Goal: Download file/media

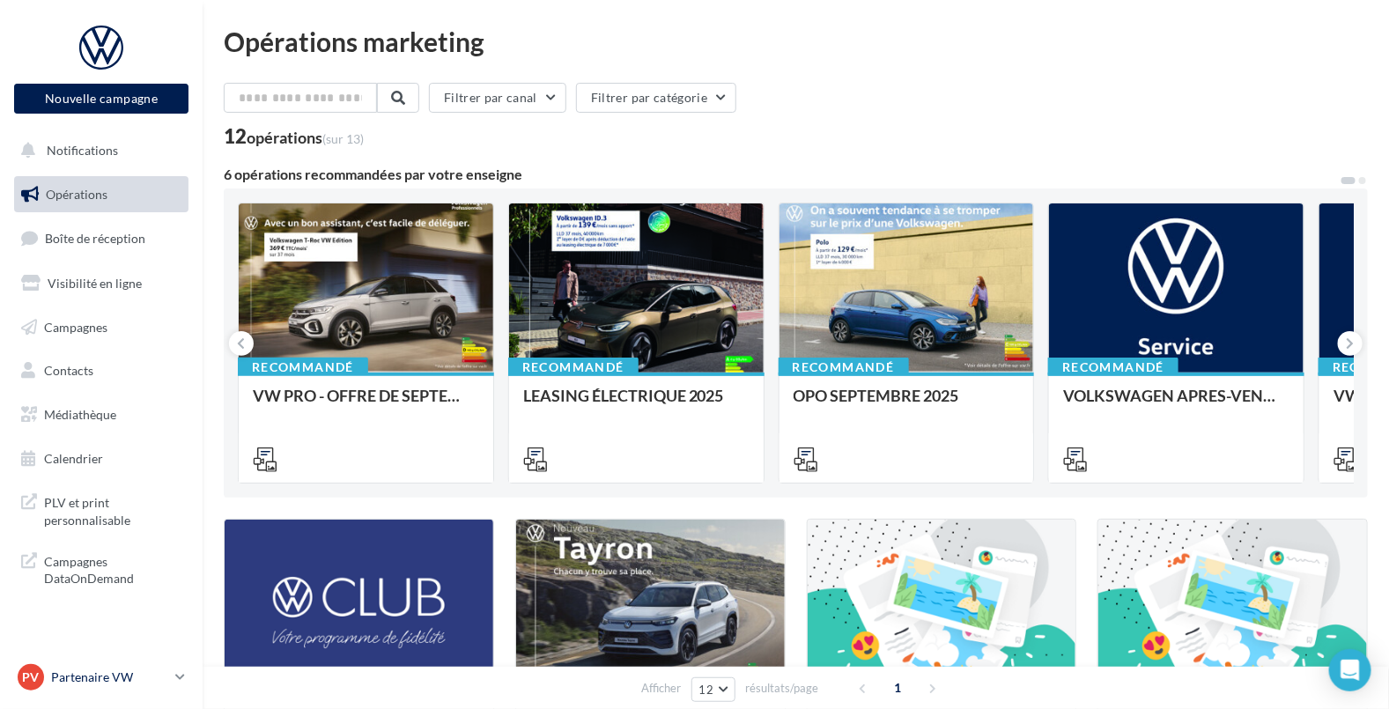
click at [105, 669] on p "Partenaire VW" at bounding box center [109, 678] width 117 height 18
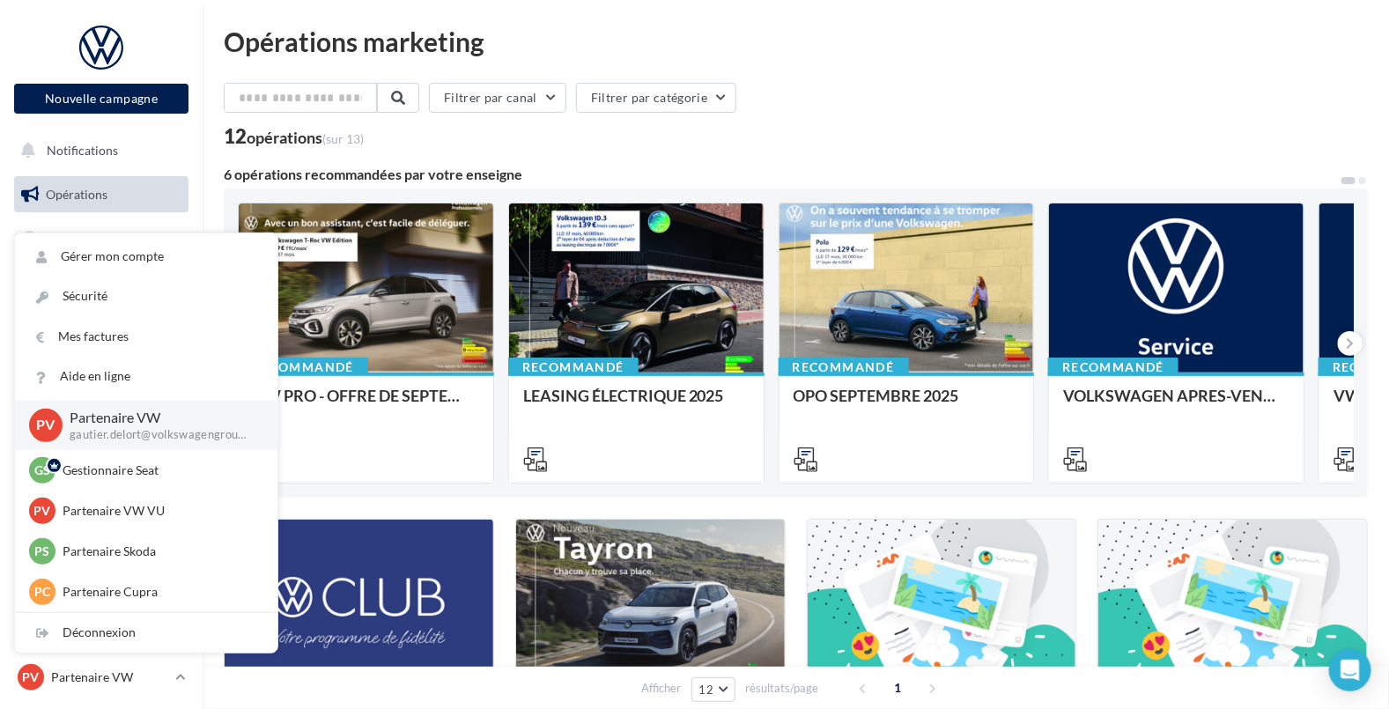
click at [630, 166] on div "Filtrer par canal Filtrer par catégorie 12 opérations (sur 13) 6 opérations rec…" at bounding box center [796, 630] width 1144 height 1095
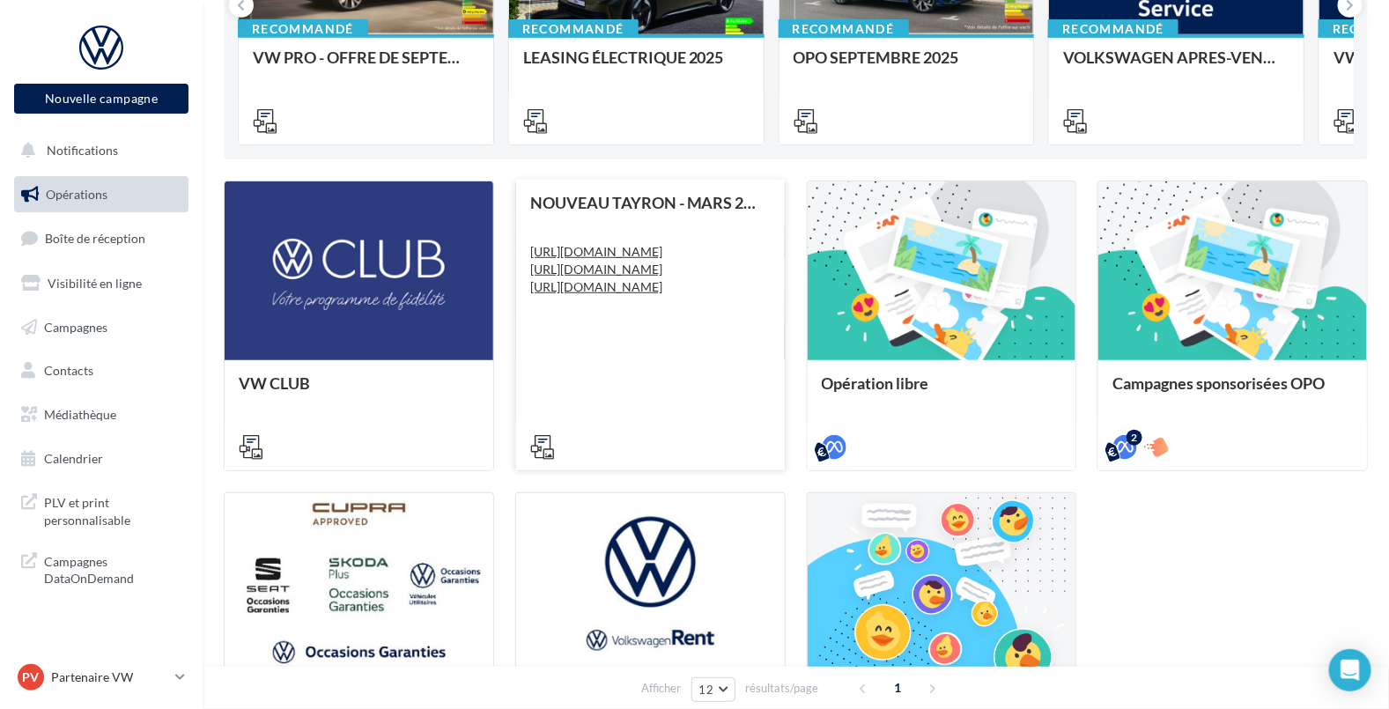
scroll to position [558, 0]
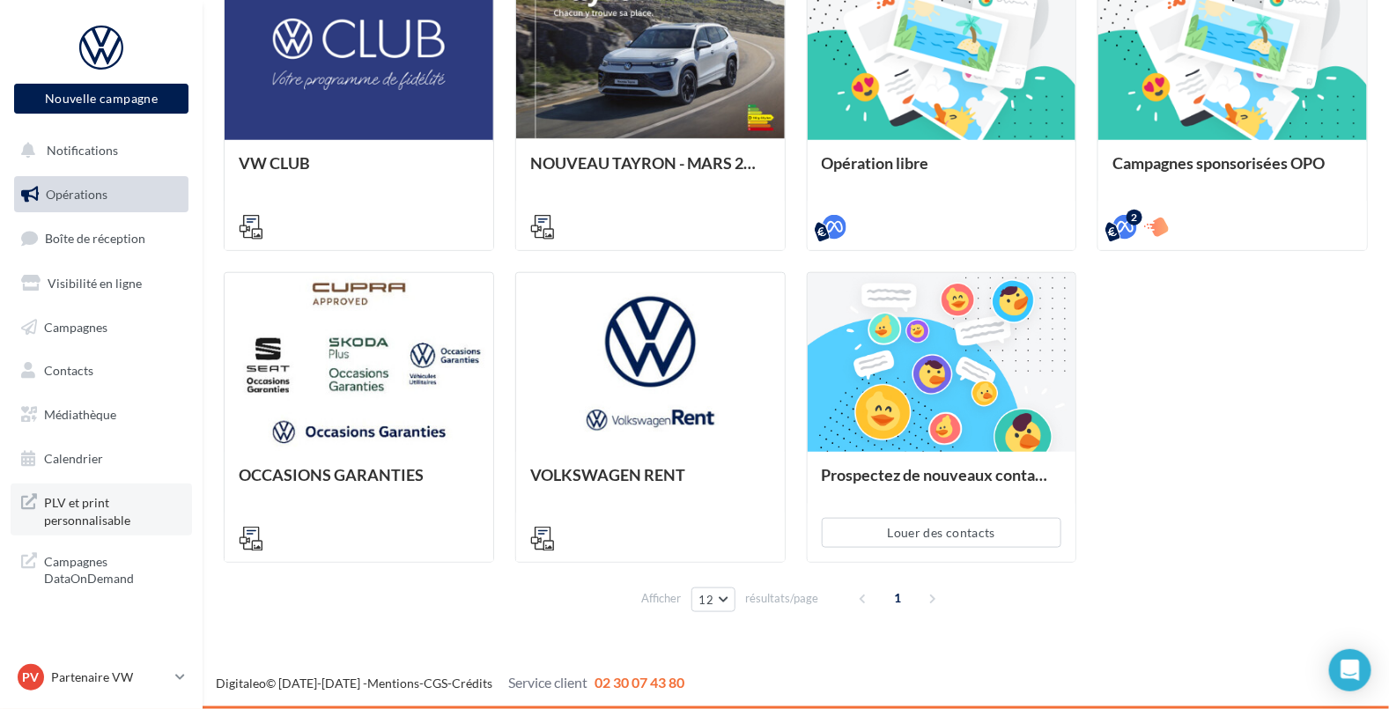
click at [78, 497] on span "PLV et print personnalisable" at bounding box center [112, 510] width 137 height 38
click at [85, 402] on link "Médiathèque" at bounding box center [101, 414] width 181 height 37
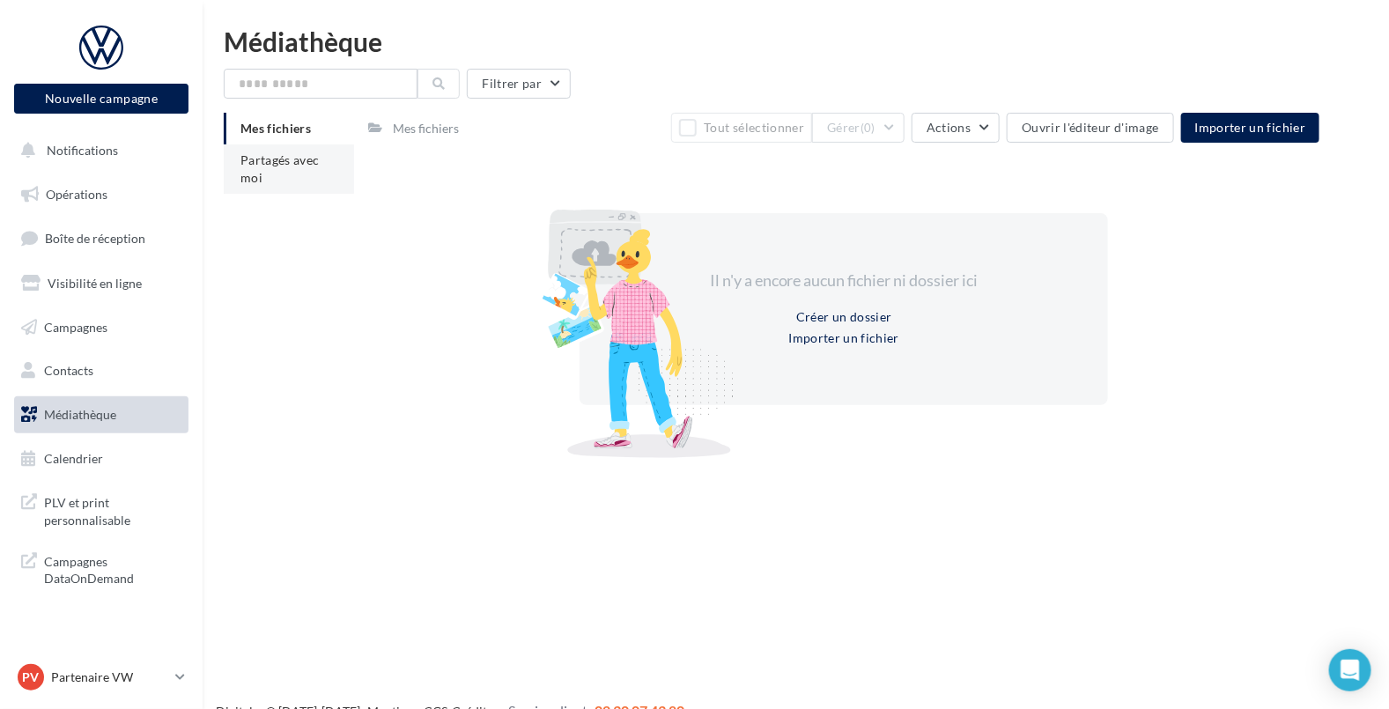
click at [276, 165] on span "Partagés avec moi" at bounding box center [279, 168] width 79 height 33
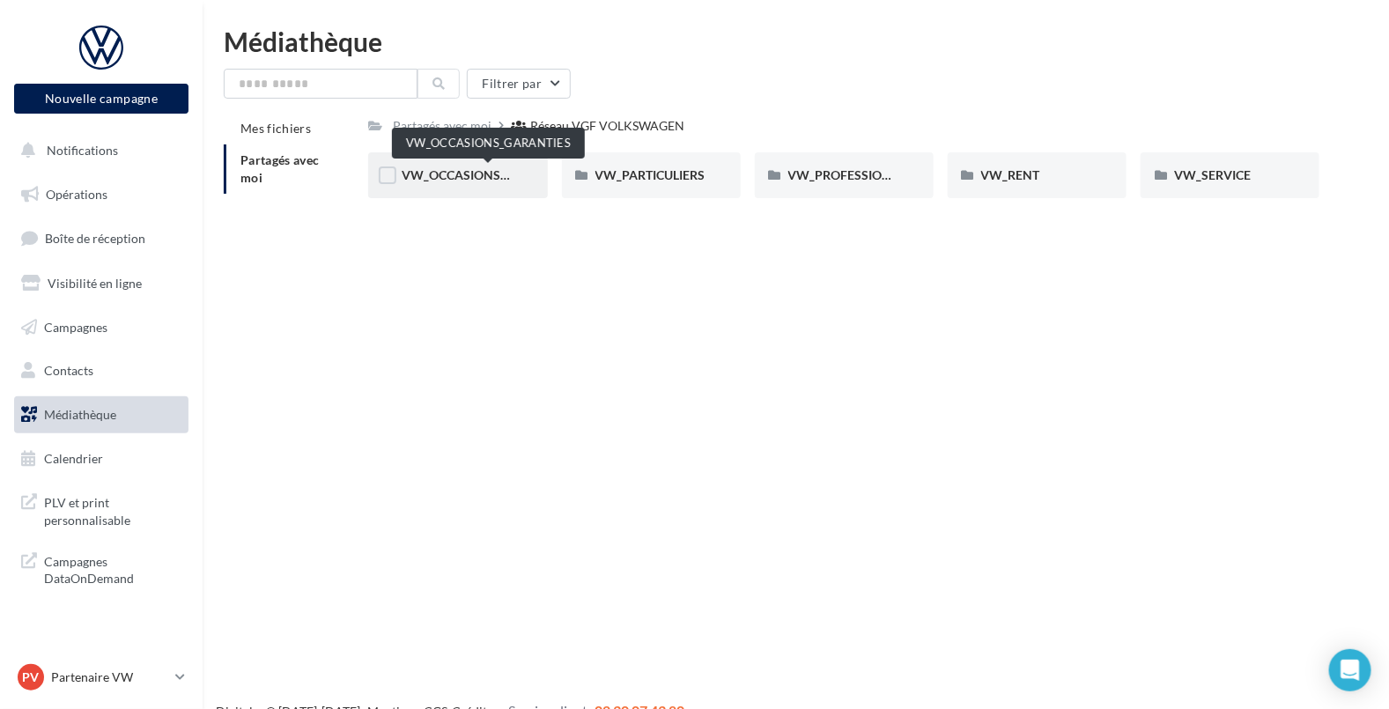
click at [462, 181] on span "VW_OCCASIONS_GARANTIES" at bounding box center [488, 174] width 173 height 15
click at [480, 178] on span "DOCS COMMERCIAUX" at bounding box center [466, 174] width 129 height 15
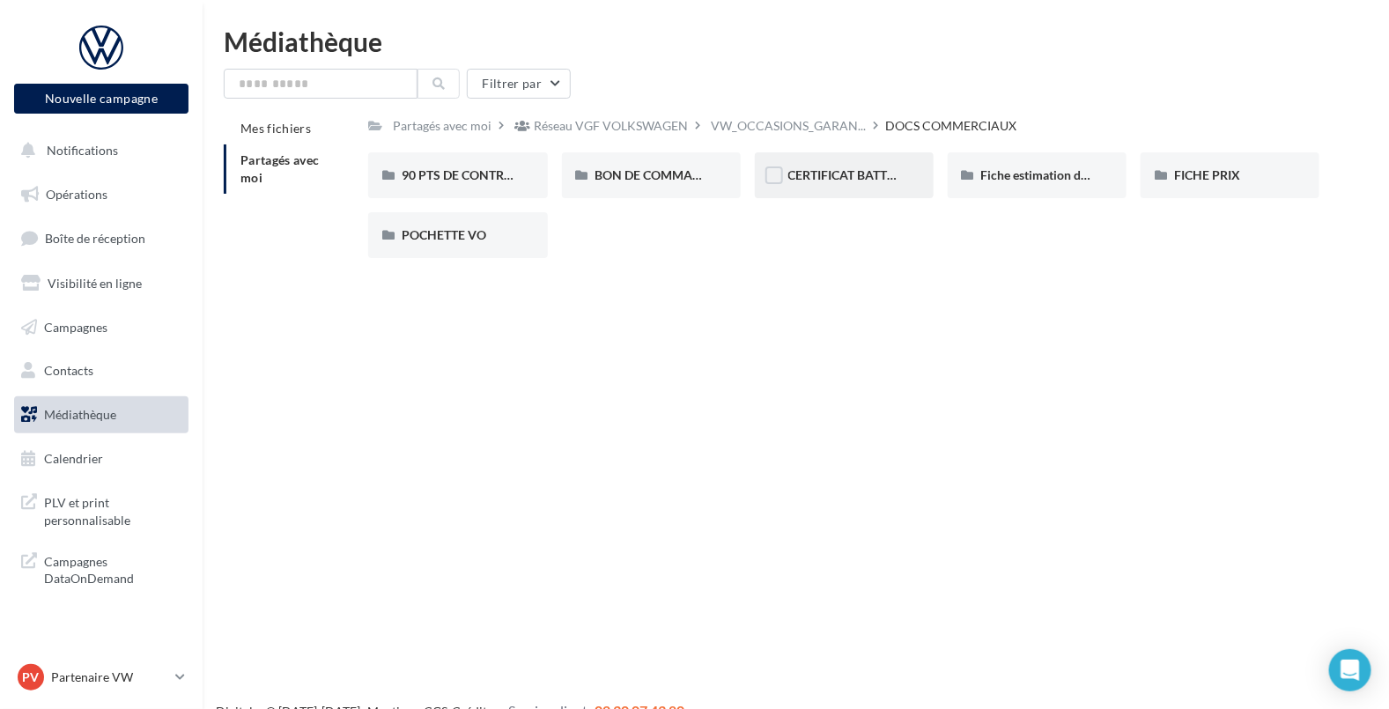
click at [902, 177] on div "CERTIFICAT BATTERIE" at bounding box center [844, 175] width 179 height 46
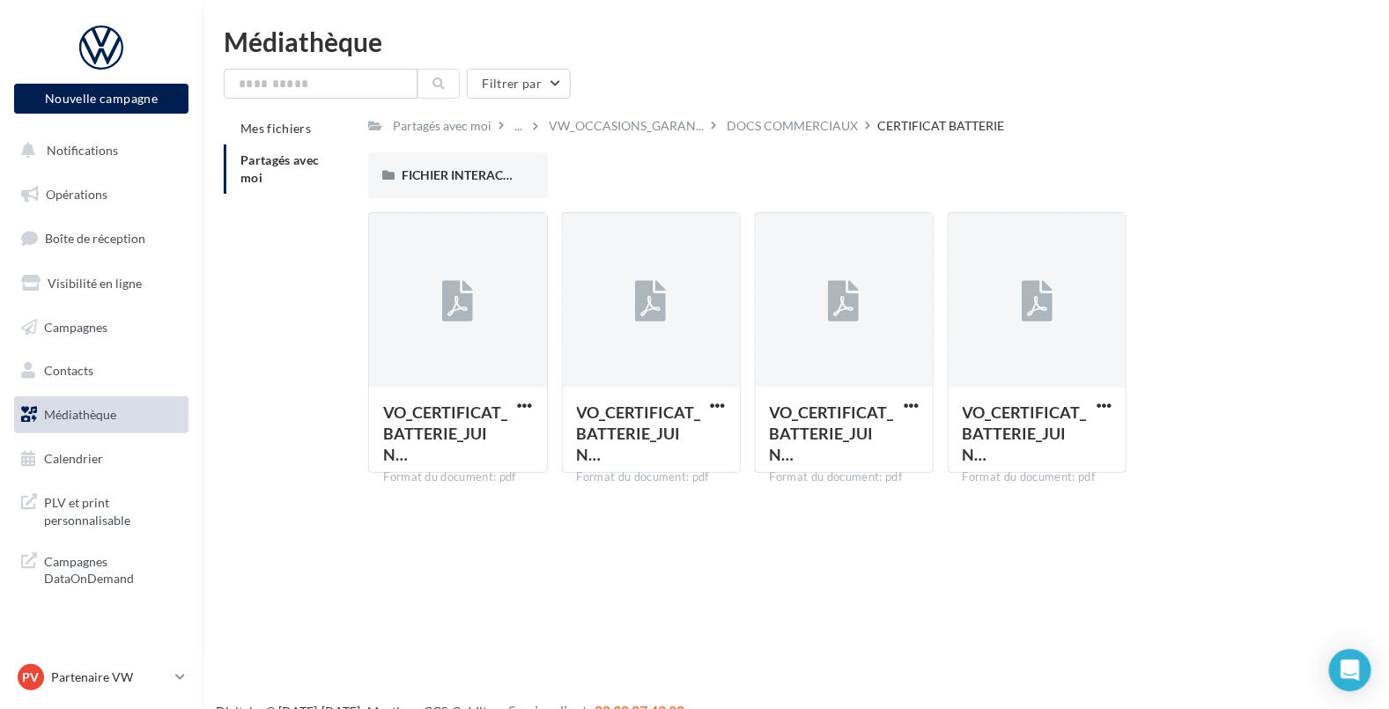
click at [714, 520] on div "Nouvelle campagne Nouvelle campagne Notifications Opérations Boîte de réception…" at bounding box center [694, 382] width 1389 height 709
click at [699, 388] on div "VO_CERTIFICAT_BATTERIE_JUIN… Format du document: pdf" at bounding box center [651, 429] width 177 height 83
click at [907, 401] on span "button" at bounding box center [911, 405] width 15 height 15
click at [861, 436] on button "Télécharger" at bounding box center [834, 441] width 176 height 46
click at [436, 166] on div "FICHIER INTERACTIF" at bounding box center [457, 175] width 179 height 46
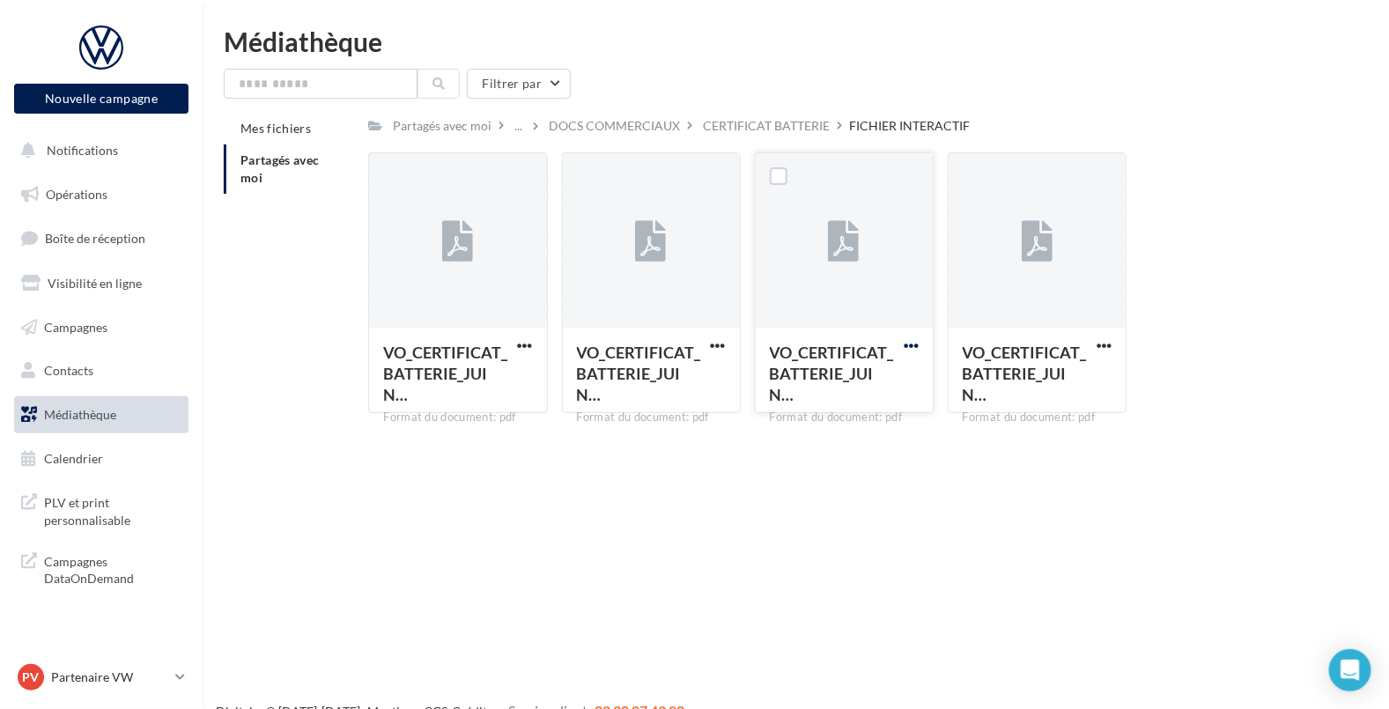
click at [914, 344] on span "button" at bounding box center [911, 345] width 15 height 15
click at [854, 378] on button "Télécharger" at bounding box center [834, 381] width 176 height 46
